Goal: Navigation & Orientation: Find specific page/section

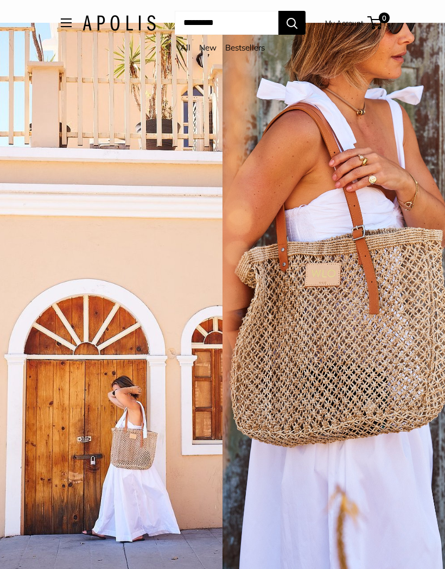
click at [61, 27] on button "Open menu" at bounding box center [66, 22] width 11 height 9
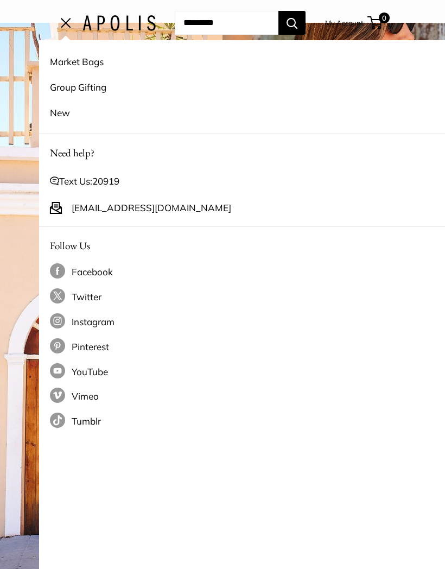
click at [62, 61] on link "Market Bags" at bounding box center [261, 62] width 423 height 26
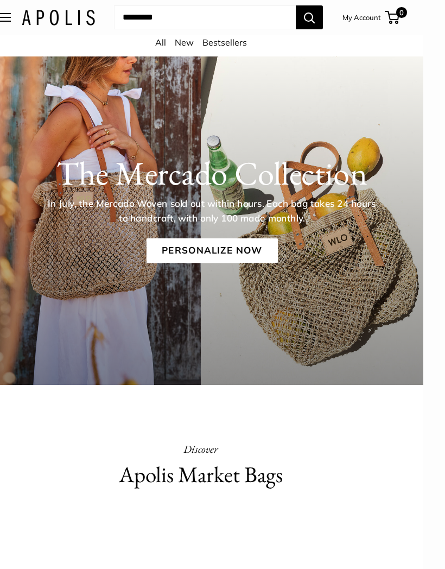
scroll to position [0, 22]
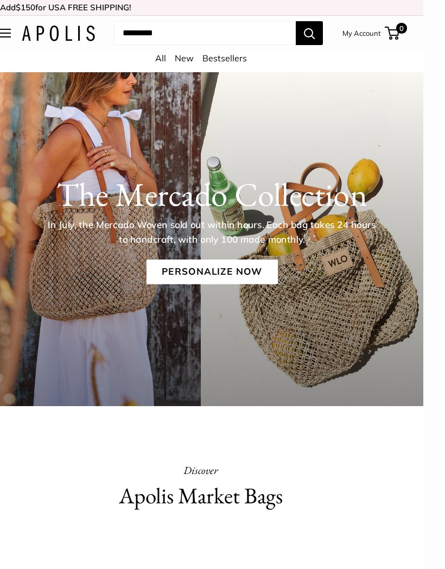
click at [164, 61] on link "All" at bounding box center [160, 58] width 11 height 11
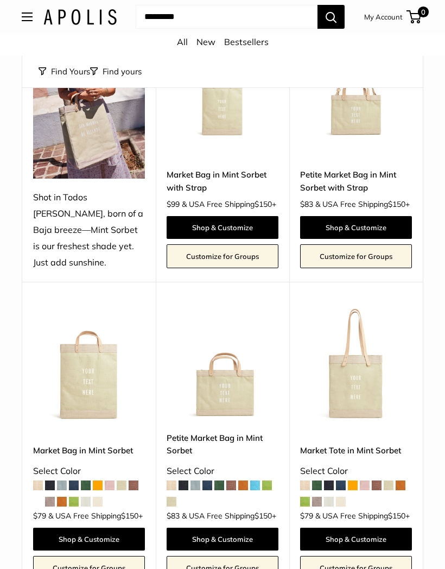
scroll to position [3541, 0]
